Goal: Find specific page/section: Find specific page/section

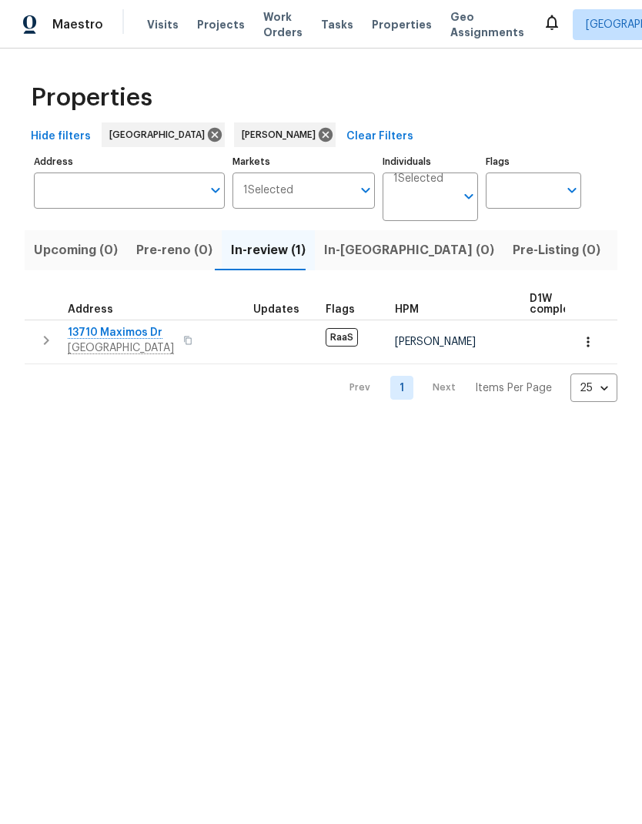
click at [441, 205] on input "Individuals" at bounding box center [424, 203] width 62 height 36
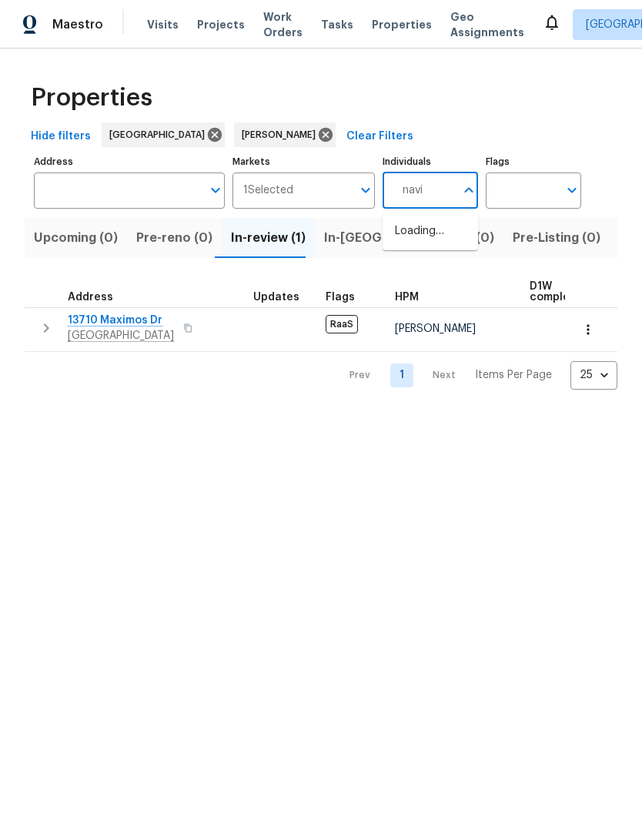
type input "navid"
click at [414, 242] on input "checkbox" at bounding box center [411, 239] width 32 height 32
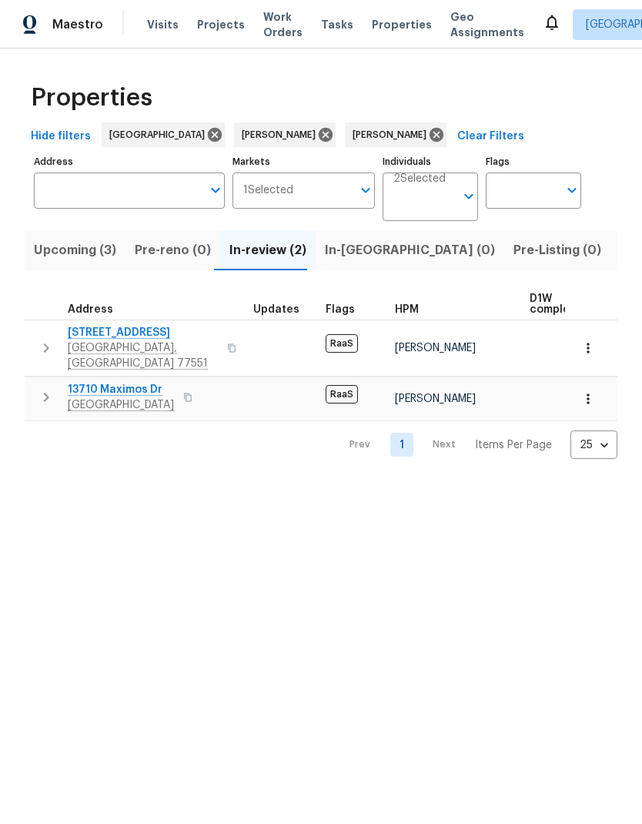
click at [106, 334] on span "5126 Avenue O" at bounding box center [143, 332] width 150 height 15
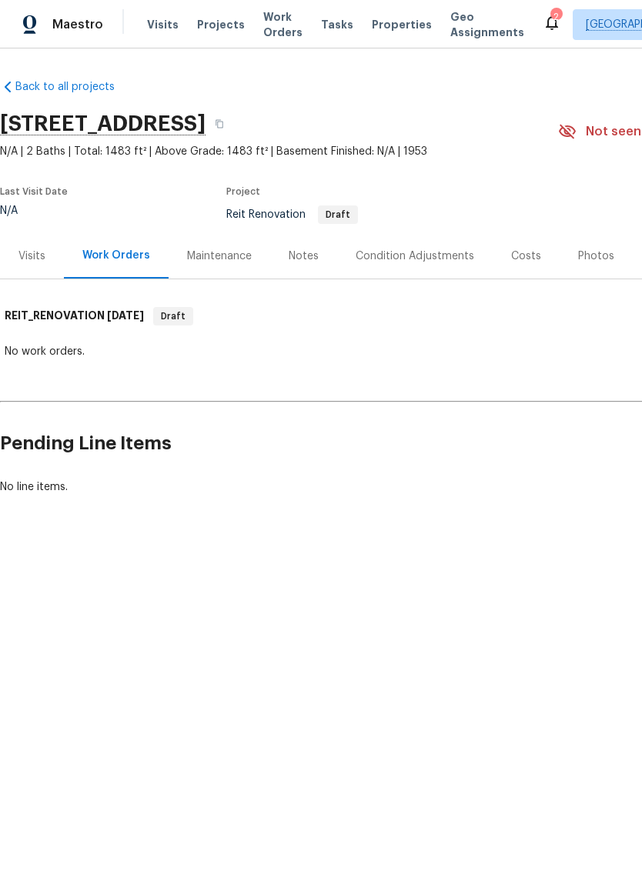
click at [304, 254] on div "Notes" at bounding box center [304, 256] width 30 height 15
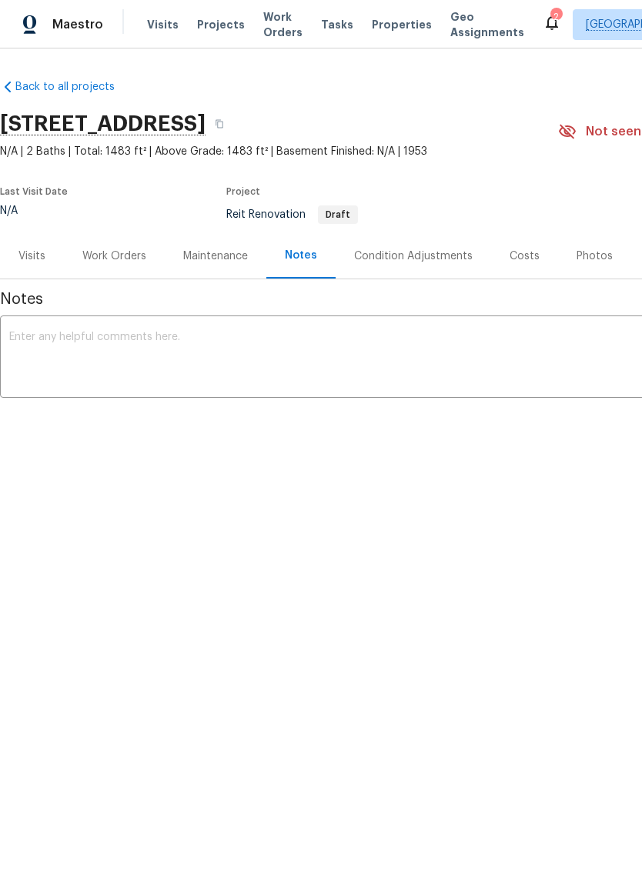
click at [110, 260] on div "Work Orders" at bounding box center [114, 256] width 64 height 15
